Goal: Navigation & Orientation: Find specific page/section

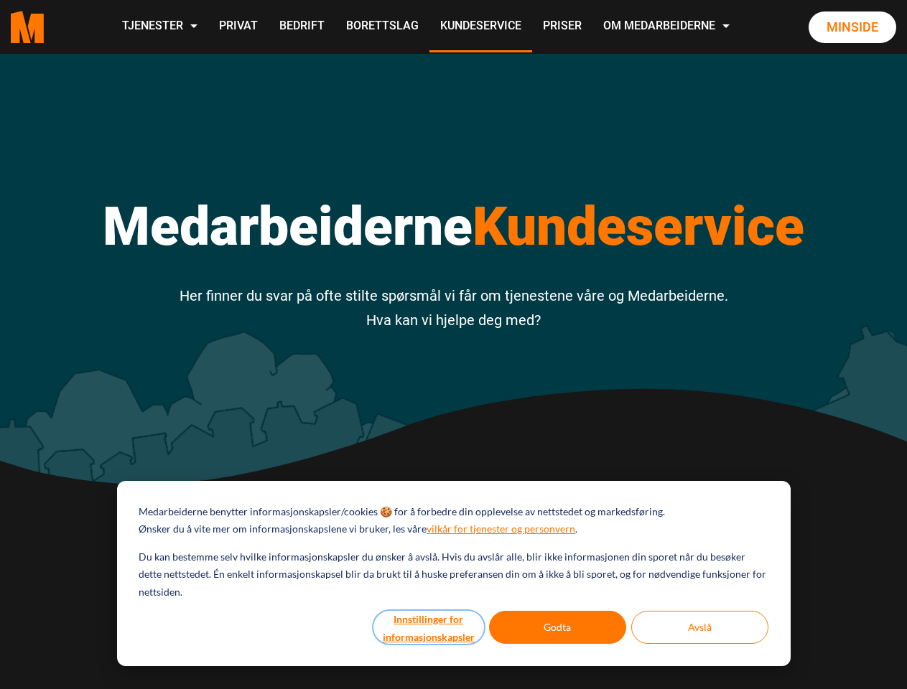
click at [429, 627] on button "Innstillinger for informasjonskapsler" at bounding box center [428, 627] width 111 height 33
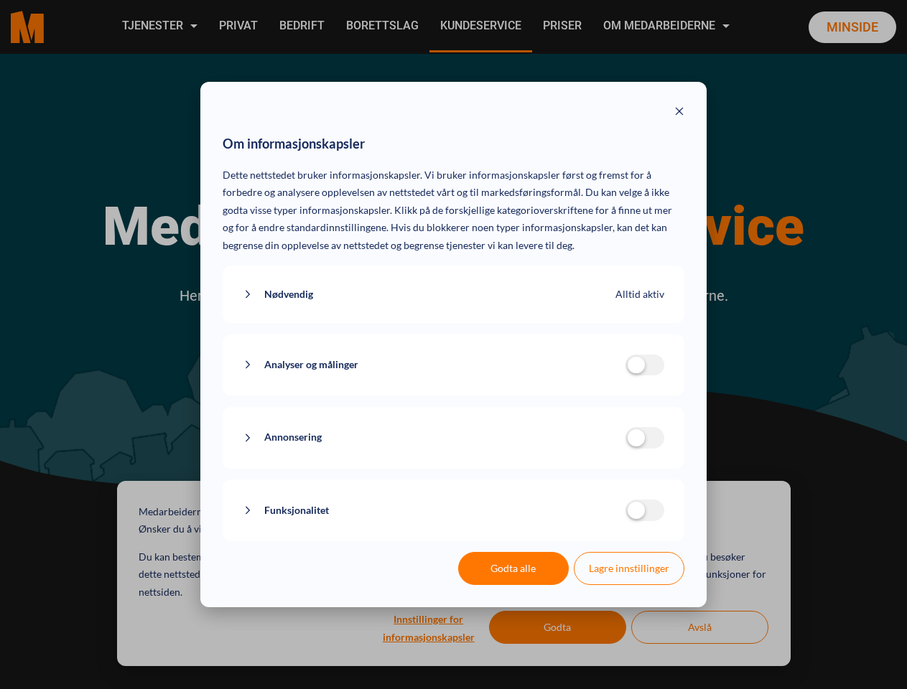
click at [558, 627] on div "Om informasjonskapsler Dette nettstedet bruker informasjonskapsler. Vi bruker i…" at bounding box center [453, 344] width 907 height 689
click at [699, 627] on div "Om informasjonskapsler Dette nettstedet bruker informasjonskapsler. Vi bruker i…" at bounding box center [453, 344] width 907 height 689
click at [159, 27] on div "Om informasjonskapsler Dette nettstedet bruker informasjonskapsler. Vi bruker i…" at bounding box center [453, 344] width 907 height 689
click at [668, 27] on div "Om informasjonskapsler Dette nettstedet bruker informasjonskapsler. Vi bruker i…" at bounding box center [453, 344] width 907 height 689
